Goal: Check status

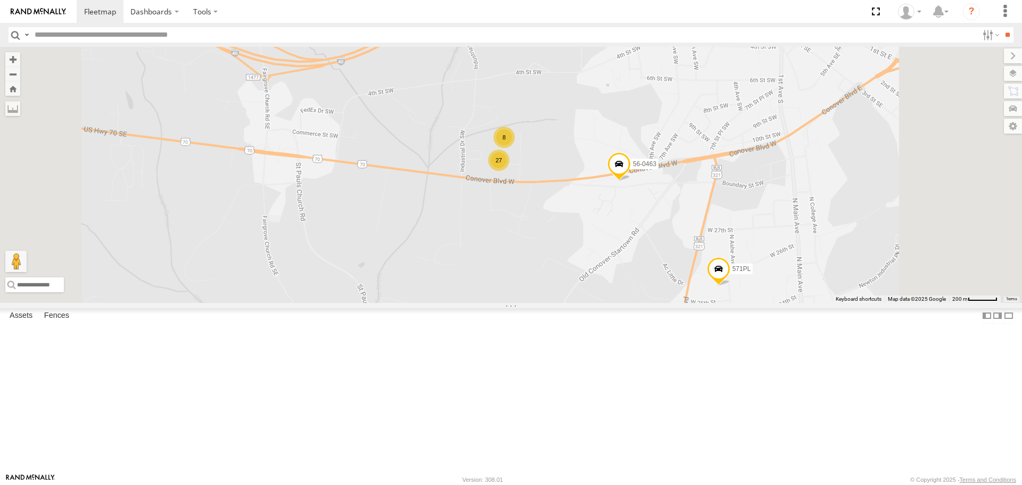
click at [706, 299] on div "56-0463 8 27 571PL 550PL 269068L" at bounding box center [511, 174] width 1022 height 255
click at [699, 171] on div "56-0463 8 27 571PL 550PL 269068L" at bounding box center [511, 174] width 1022 height 255
click at [514, 63] on div "56-0463 8 27 571PL 550PL 269068L" at bounding box center [511, 174] width 1022 height 255
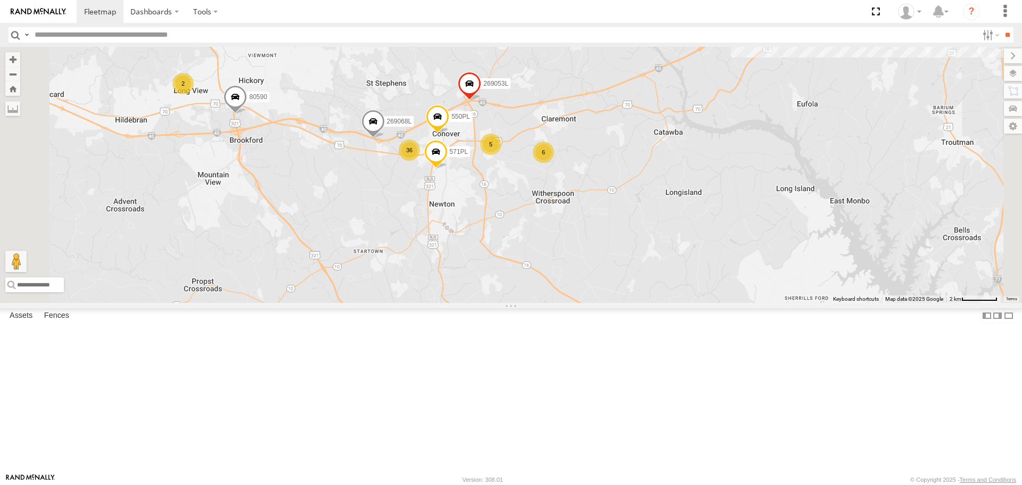
drag, startPoint x: 481, startPoint y: 268, endPoint x: 514, endPoint y: 276, distance: 33.6
click at [514, 276] on div "571PL 550PL 269068L 36 6 269053L 5 522PL 2 80590" at bounding box center [511, 174] width 1022 height 255
click at [445, 150] on div "571PL 550PL 269068L 36 6 269053L 5 522PL 2 80590" at bounding box center [511, 174] width 1022 height 255
click at [378, 150] on div "571PL 550PL 269068L 36 6 269053L 5 522PL 2 80590" at bounding box center [511, 174] width 1022 height 255
click at [388, 110] on div "571PL 550PL 269068L 36 6 269053L 5 522PL 2 80590" at bounding box center [511, 174] width 1022 height 255
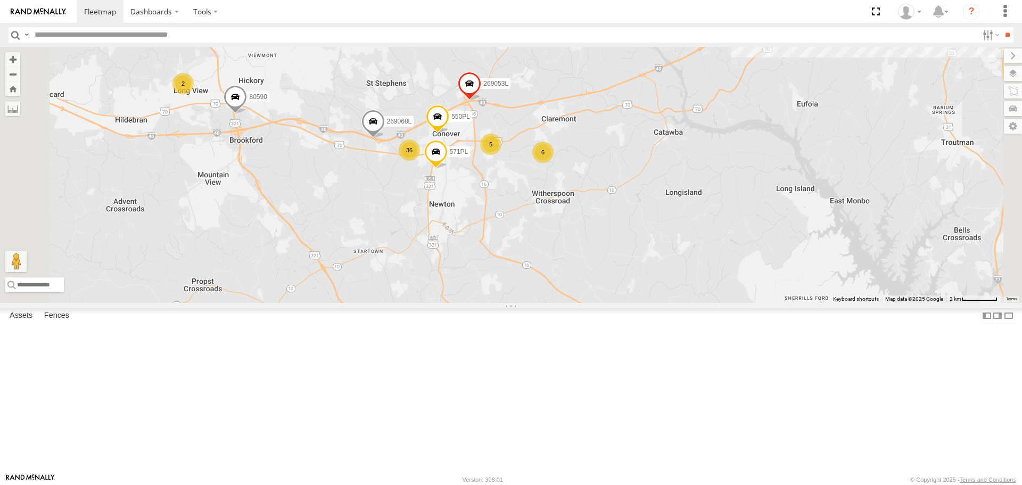
click at [423, 259] on div "571PL 550PL 269068L 36 6 269053L 5 522PL 2 80590" at bounding box center [511, 174] width 1022 height 255
click at [462, 149] on div "571PL 550PL 269068L 36 6 269053L 5 522PL 2 80590" at bounding box center [511, 174] width 1022 height 255
click at [683, 156] on div "571PL 550PL 269068L 36 6 269053L 5 522PL 2 80590" at bounding box center [511, 174] width 1022 height 255
click at [744, 288] on div "571PL 550PL 269068L 36 6 269053L 5 522PL 2 80590" at bounding box center [511, 174] width 1022 height 255
click at [734, 236] on div "571PL 550PL 269068L 36 6 269053L 5 522PL 2 80590" at bounding box center [511, 174] width 1022 height 255
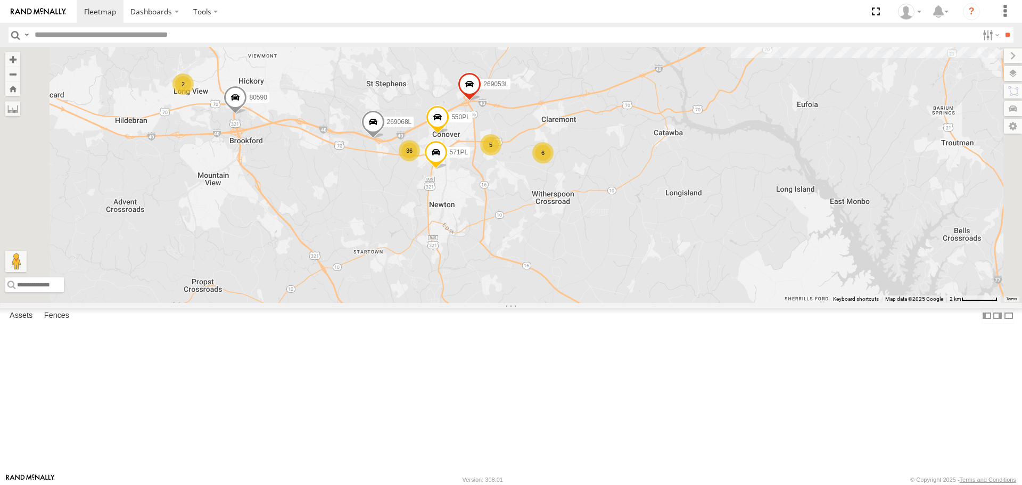
click at [496, 266] on div "571PL 550PL 269068L 36 6 269053L 5 522PL 2 80590" at bounding box center [511, 174] width 1022 height 255
click at [420, 249] on div "571PL 550PL 269068L 36 6 269053L 5 522PL 2 80590" at bounding box center [511, 174] width 1022 height 255
